Goal: Information Seeking & Learning: Check status

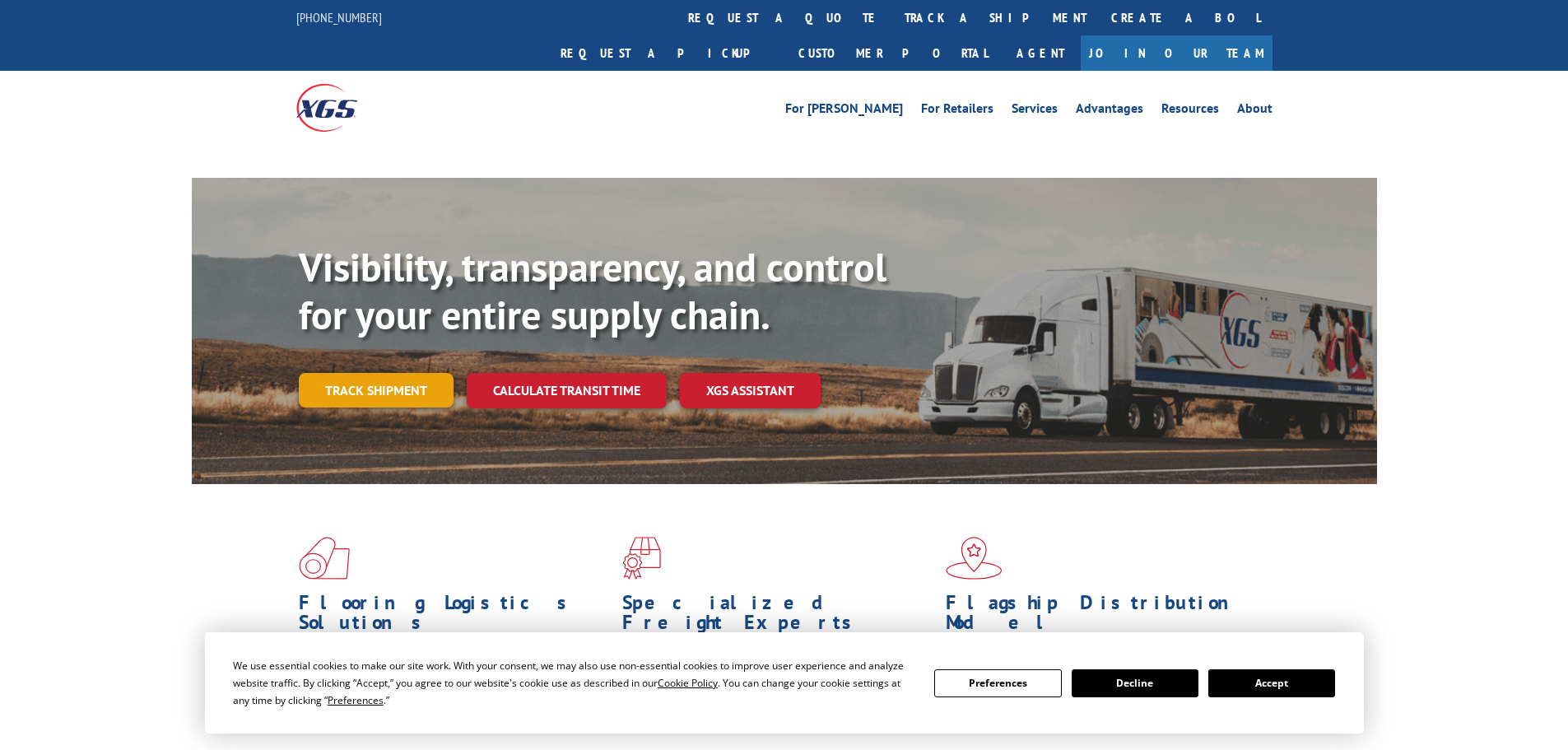
click at [375, 373] on link "Track shipment" at bounding box center [377, 390] width 155 height 35
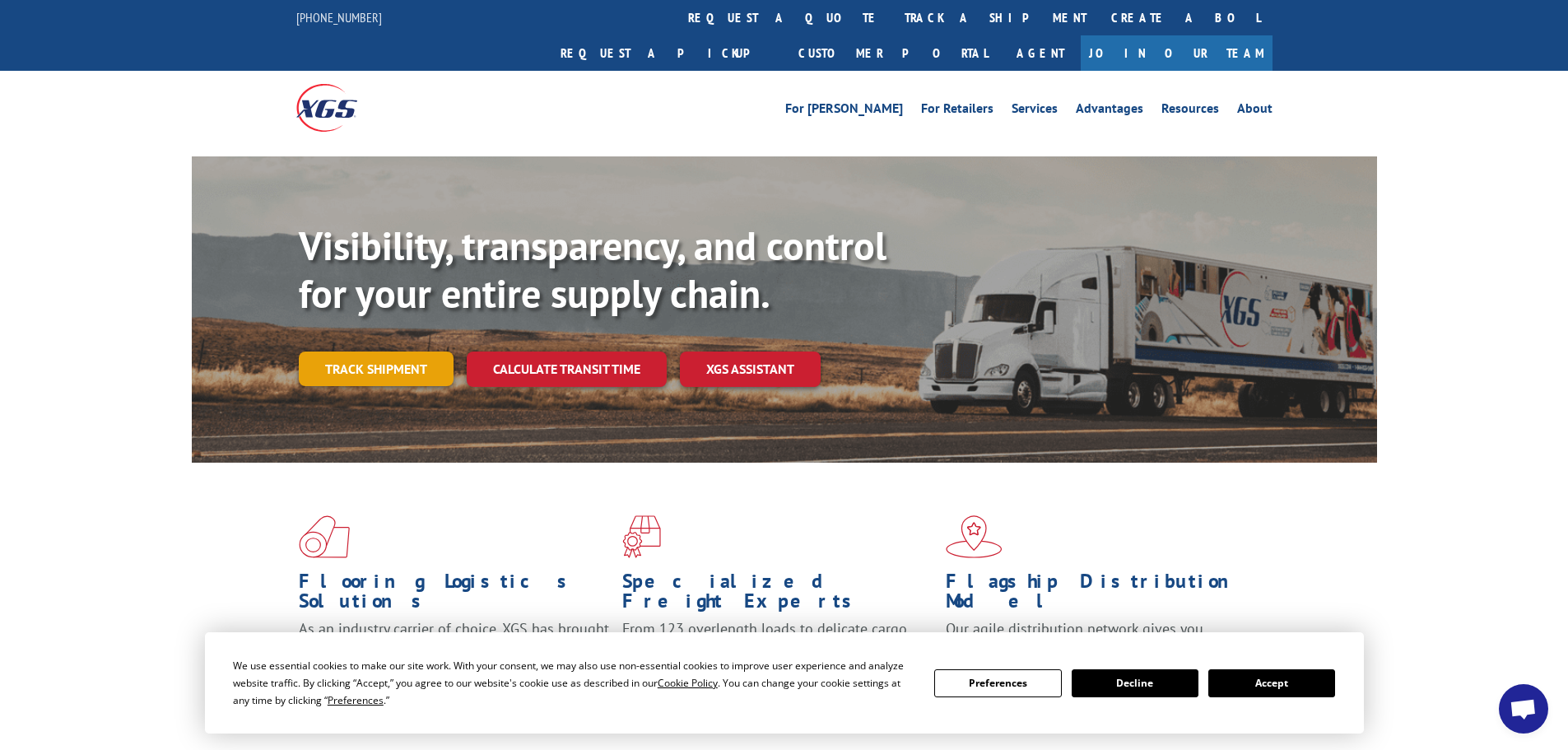
click at [384, 352] on link "Track shipment" at bounding box center [377, 369] width 155 height 35
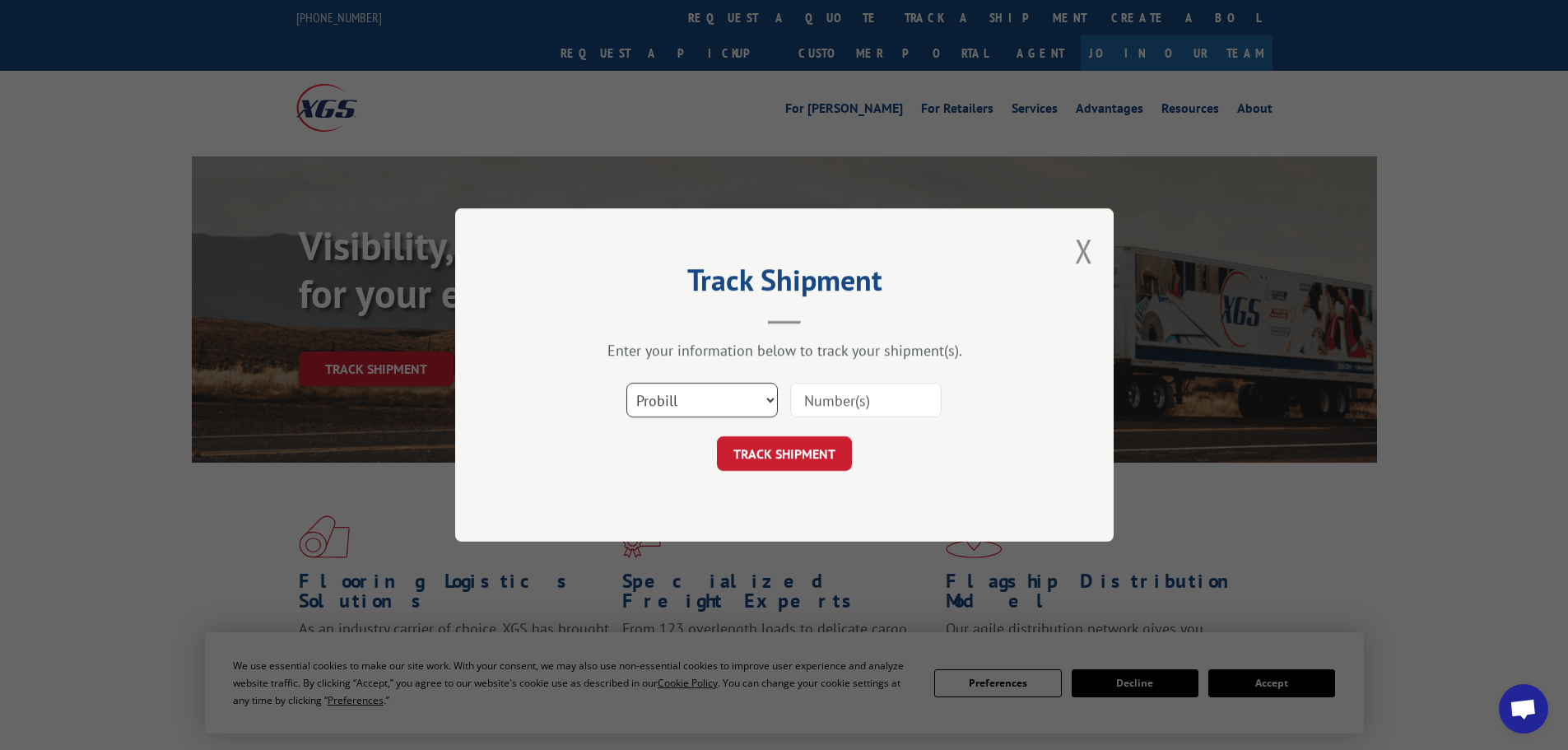
click at [765, 400] on select "Select category... Probill BOL PO" at bounding box center [702, 400] width 152 height 35
select select "po"
click at [626, 382] on select "Select category... Probill BOL PO" at bounding box center [702, 400] width 152 height 35
paste input "36549594"
type input "36549594"
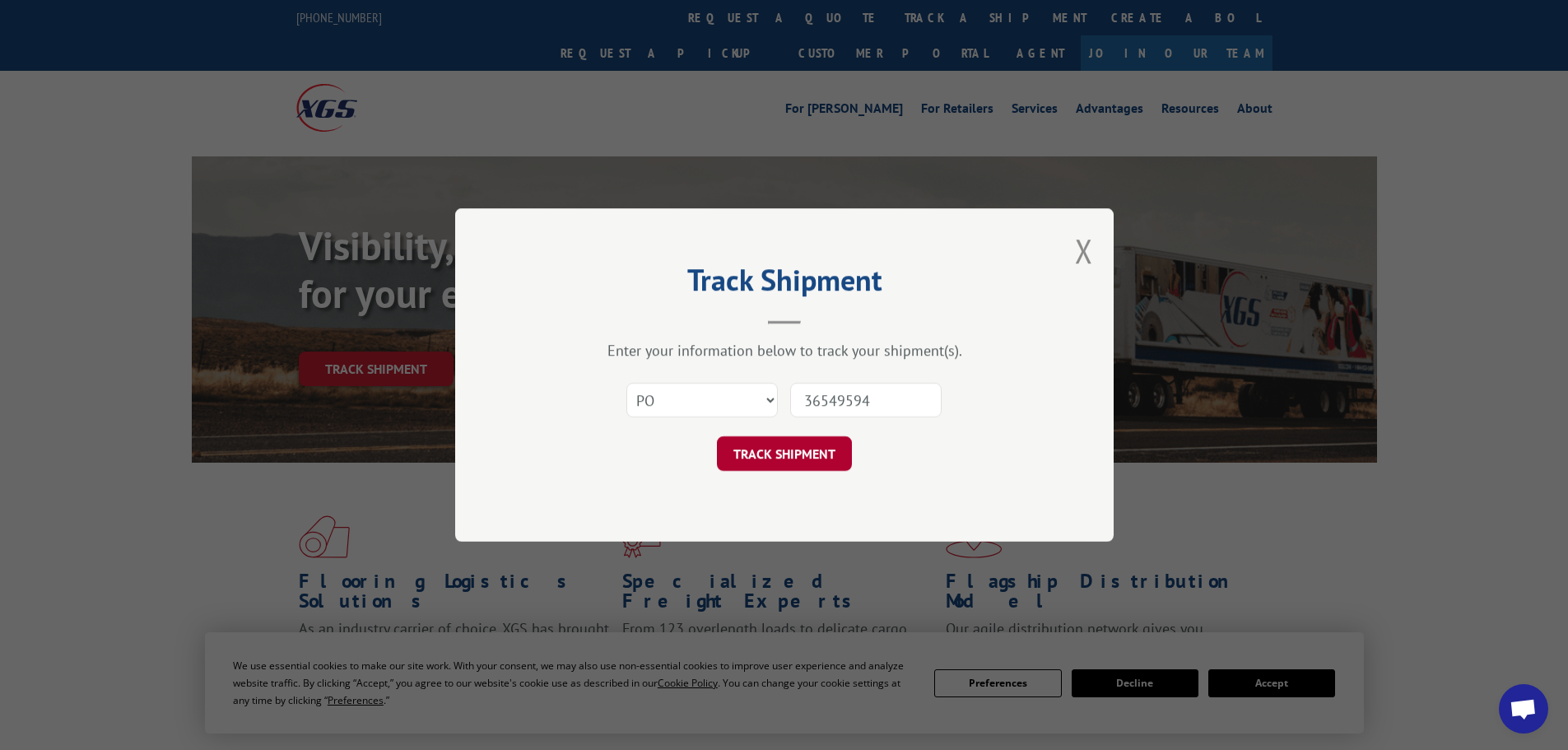
click at [774, 453] on button "TRACK SHIPMENT" at bounding box center [784, 453] width 135 height 35
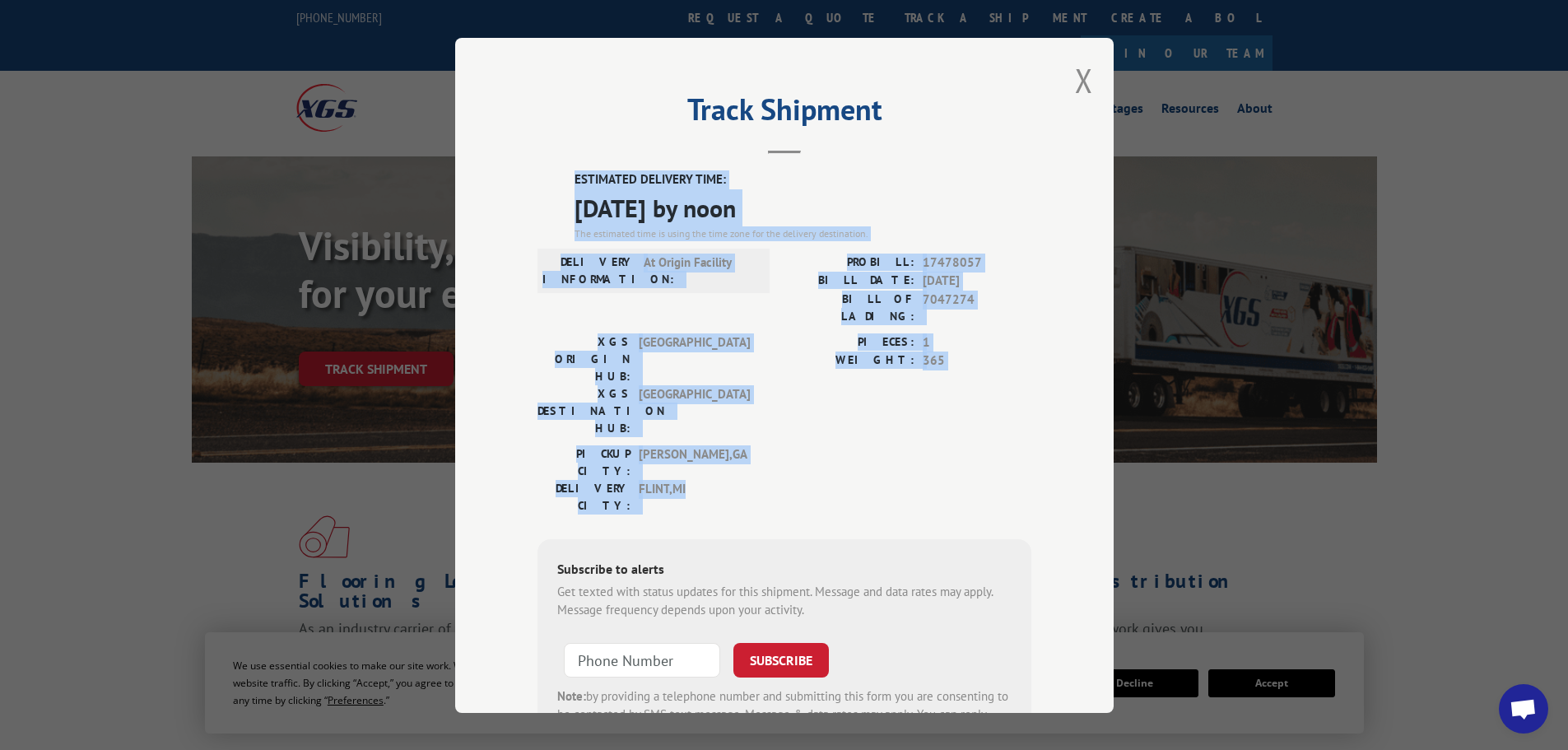
drag, startPoint x: 698, startPoint y: 407, endPoint x: 545, endPoint y: 182, distance: 272.1
click at [545, 182] on div "ESTIMATED DELIVERY TIME: [DATE] by noon The estimated time is using the time zo…" at bounding box center [784, 466] width 494 height 592
copy div "ESTIMATED DELIVERY TIME: [DATE] by noon The estimated time is using the time zo…"
